Goal: Find specific page/section: Find specific page/section

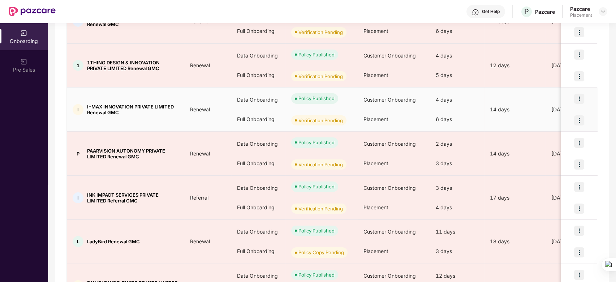
scroll to position [323, 0]
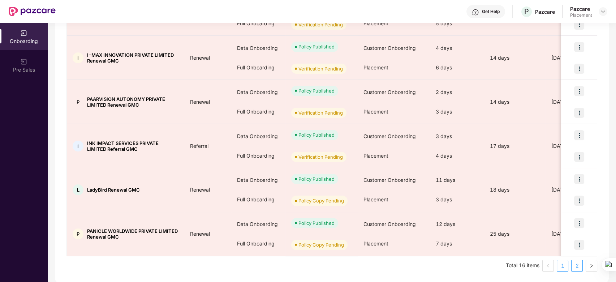
click at [580, 263] on link "2" at bounding box center [576, 265] width 11 height 11
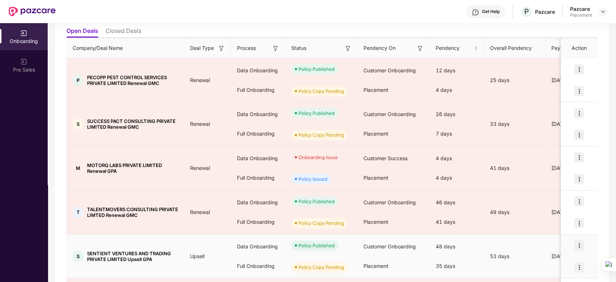
scroll to position [81, 0]
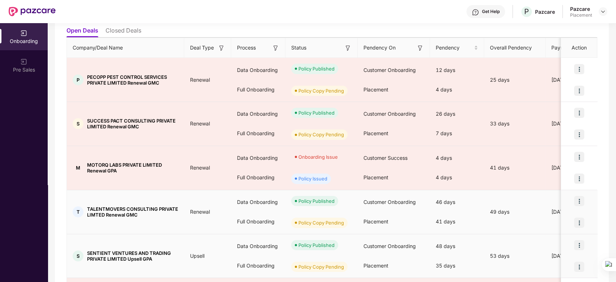
click at [214, 204] on td "Renewal" at bounding box center [207, 212] width 47 height 44
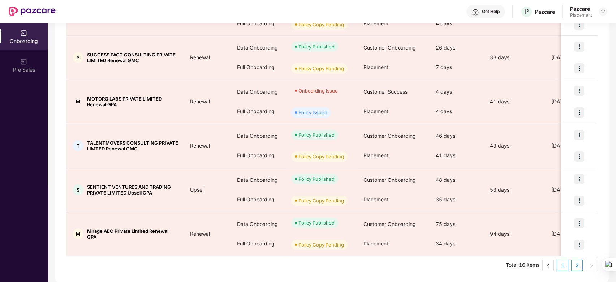
click at [561, 264] on link "1" at bounding box center [562, 265] width 11 height 11
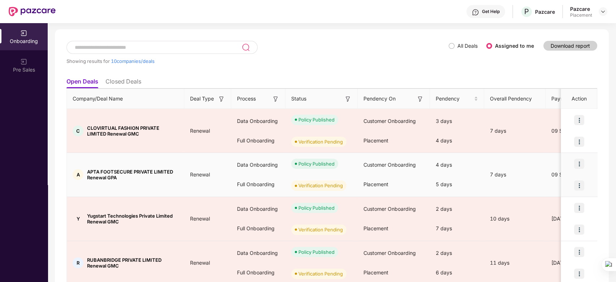
scroll to position [30, 0]
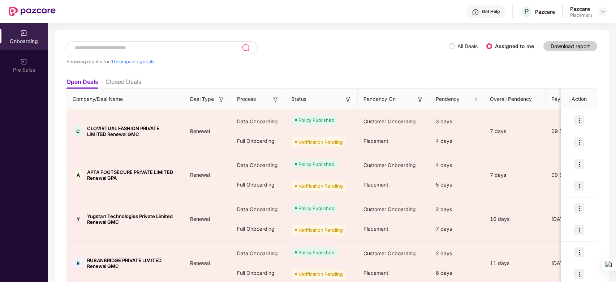
click at [133, 47] on input at bounding box center [158, 48] width 168 height 6
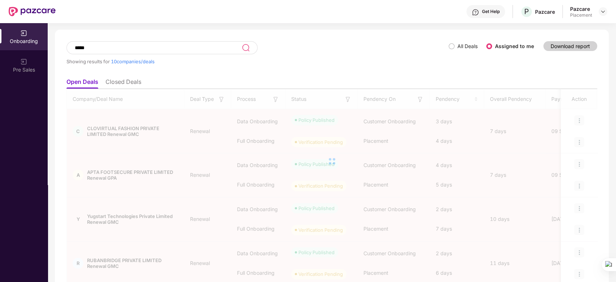
scroll to position [0, 0]
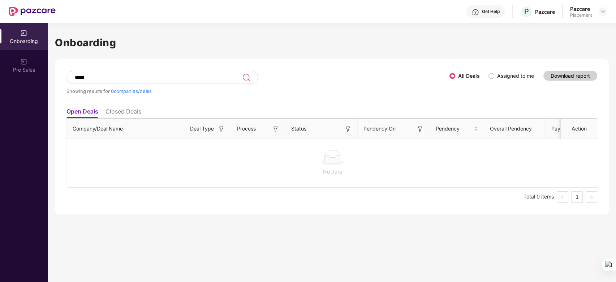
click at [125, 79] on input "*****" at bounding box center [158, 77] width 168 height 6
click at [125, 79] on input "***" at bounding box center [158, 77] width 168 height 6
type input "*"
click at [123, 111] on li "Closed Deals" at bounding box center [123, 113] width 36 height 10
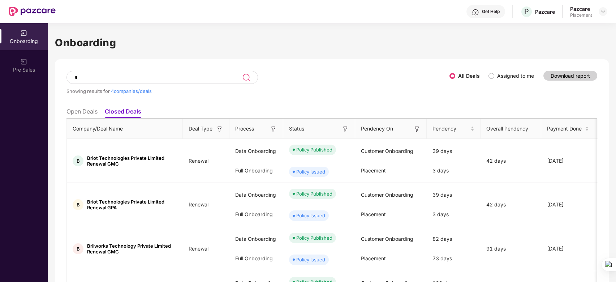
click at [126, 82] on div "*" at bounding box center [161, 77] width 191 height 13
click at [102, 203] on span "Briot Technologies Private Limited Renewal GPA" at bounding box center [132, 205] width 90 height 12
click at [80, 111] on li "Open Deals" at bounding box center [81, 113] width 31 height 10
